Goal: Information Seeking & Learning: Learn about a topic

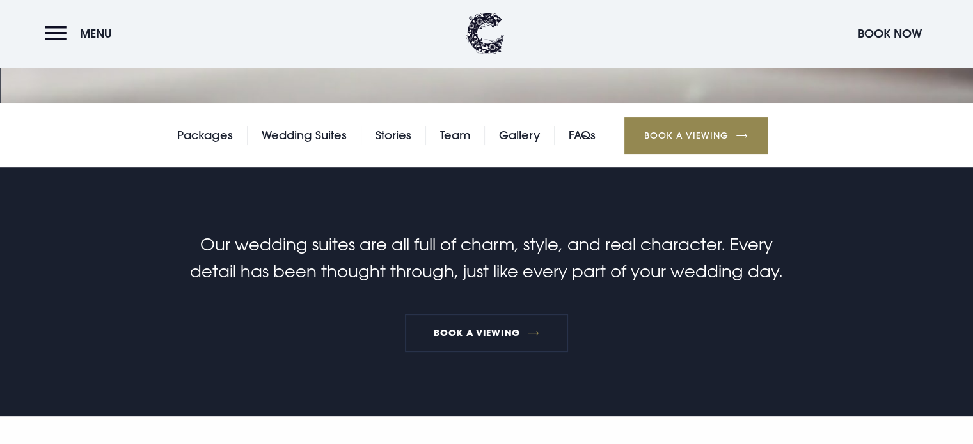
scroll to position [170, 0]
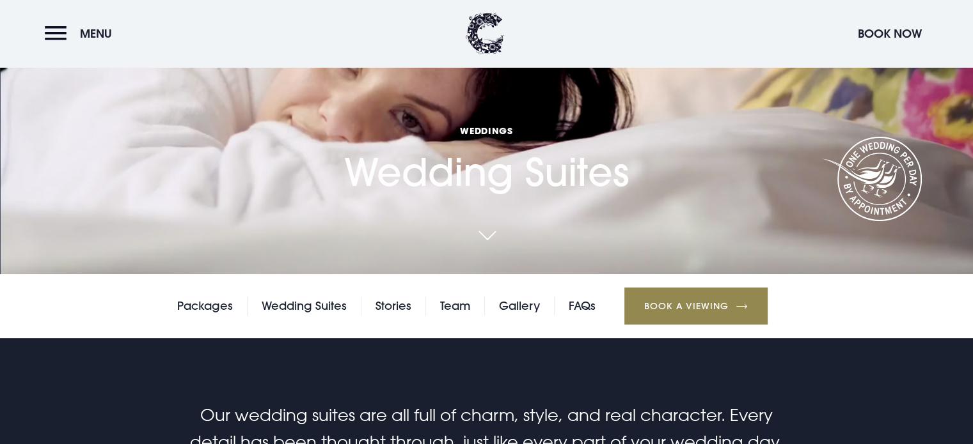
click at [481, 227] on link at bounding box center [486, 237] width 29 height 28
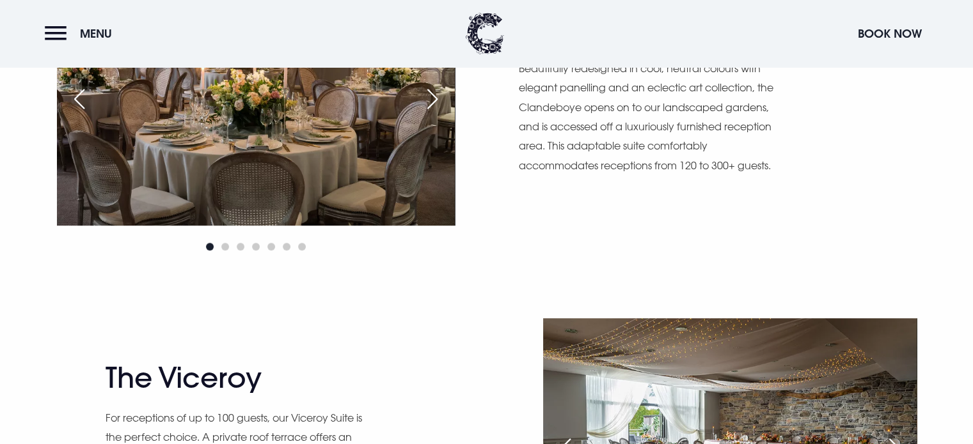
scroll to position [689, 0]
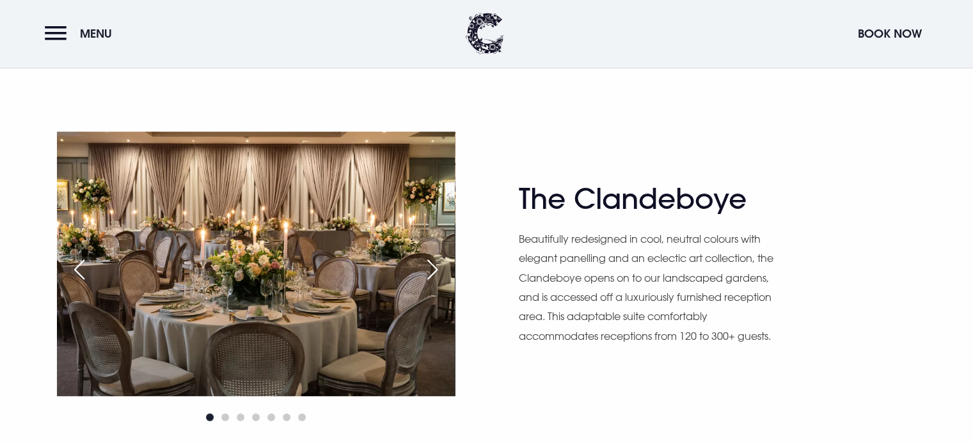
click at [430, 267] on div "Next slide" at bounding box center [432, 270] width 32 height 28
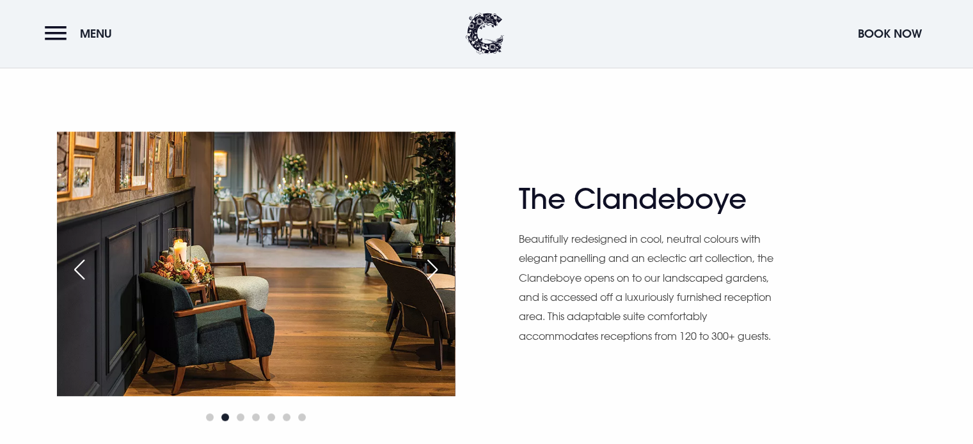
click at [430, 267] on div "Next slide" at bounding box center [432, 270] width 32 height 28
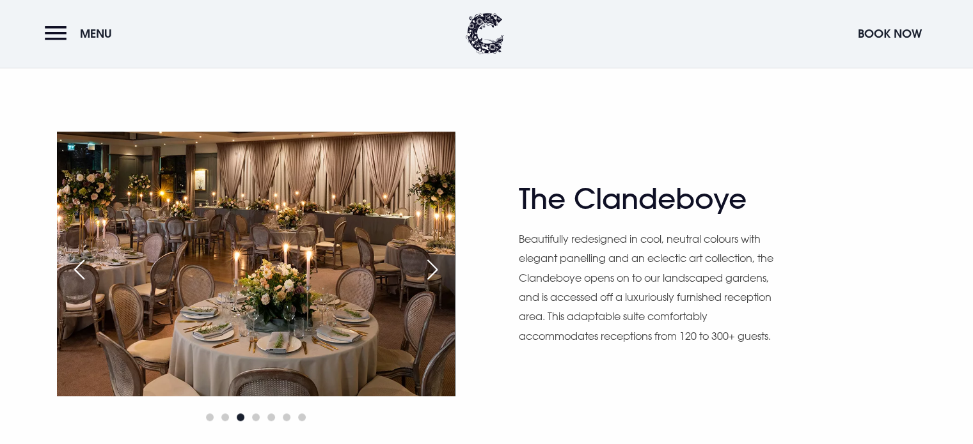
click at [430, 267] on div "Next slide" at bounding box center [432, 270] width 32 height 28
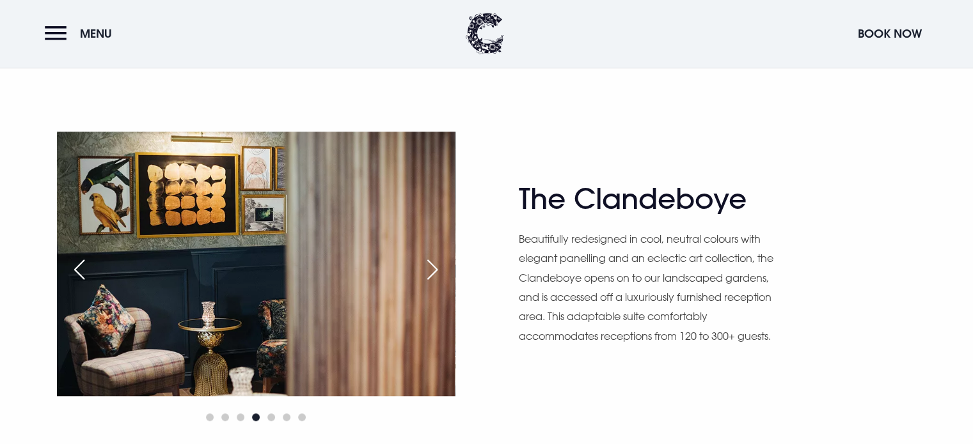
click at [430, 267] on div "Next slide" at bounding box center [432, 270] width 32 height 28
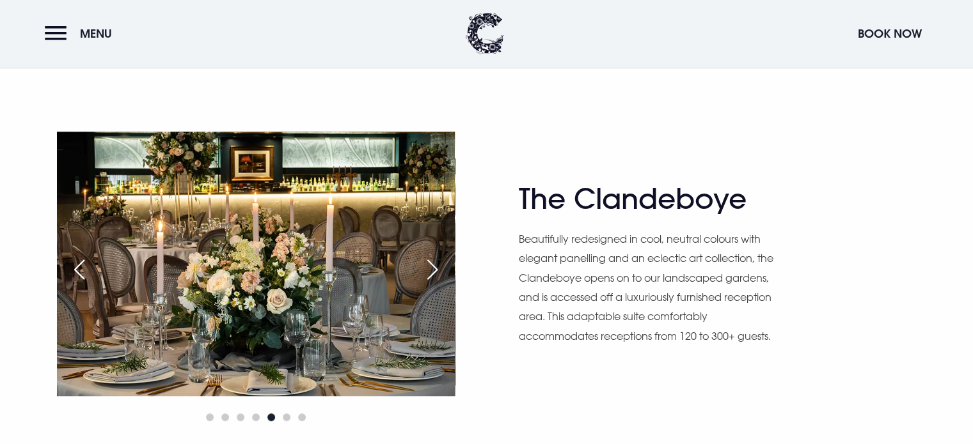
click at [430, 267] on div "Next slide" at bounding box center [432, 270] width 32 height 28
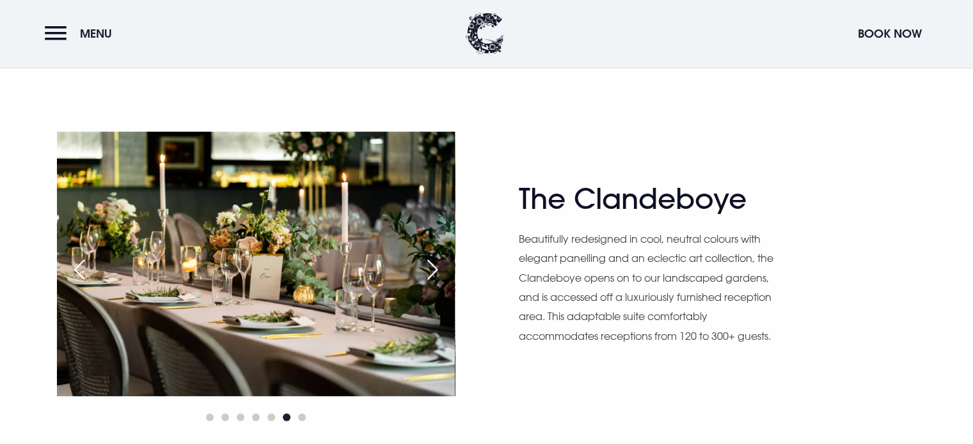
click at [430, 267] on div "Next slide" at bounding box center [432, 270] width 32 height 28
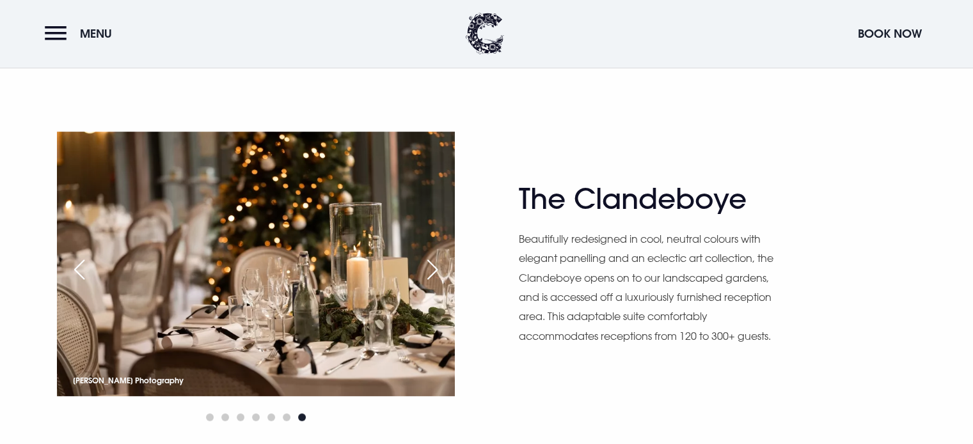
click at [430, 267] on div "Next slide" at bounding box center [432, 270] width 32 height 28
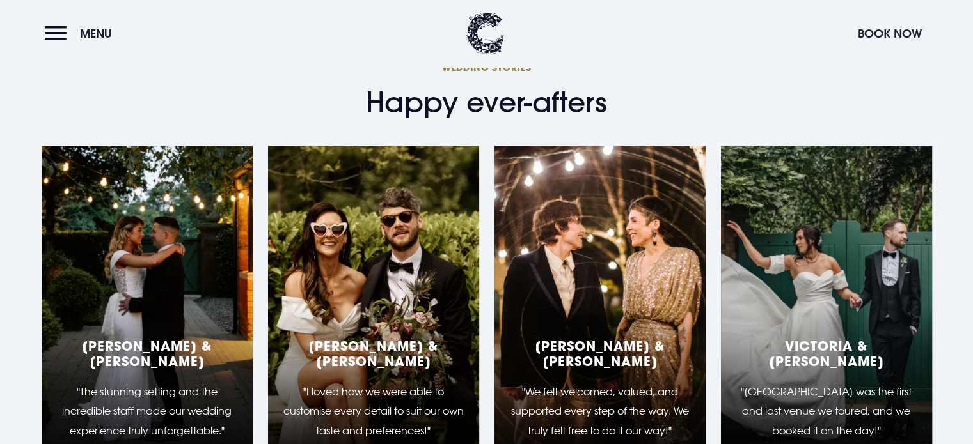
scroll to position [2394, 0]
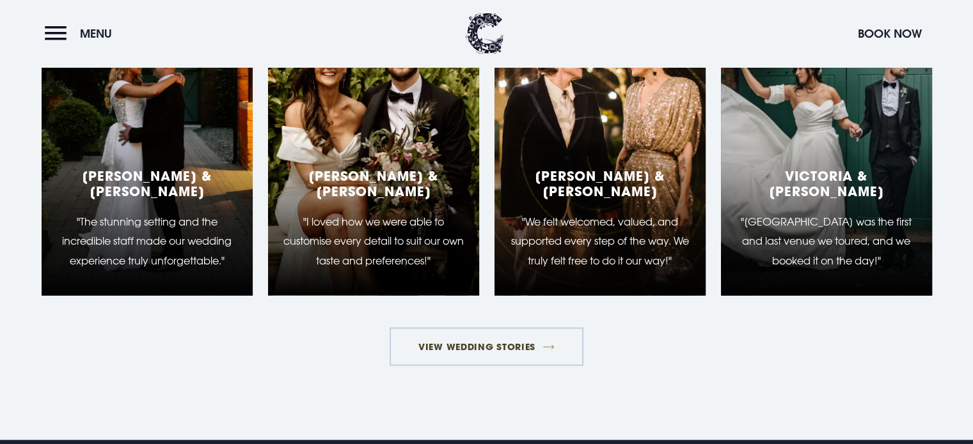
click at [475, 332] on link "View Wedding Stories" at bounding box center [486, 346] width 194 height 38
